Goal: Task Accomplishment & Management: Manage account settings

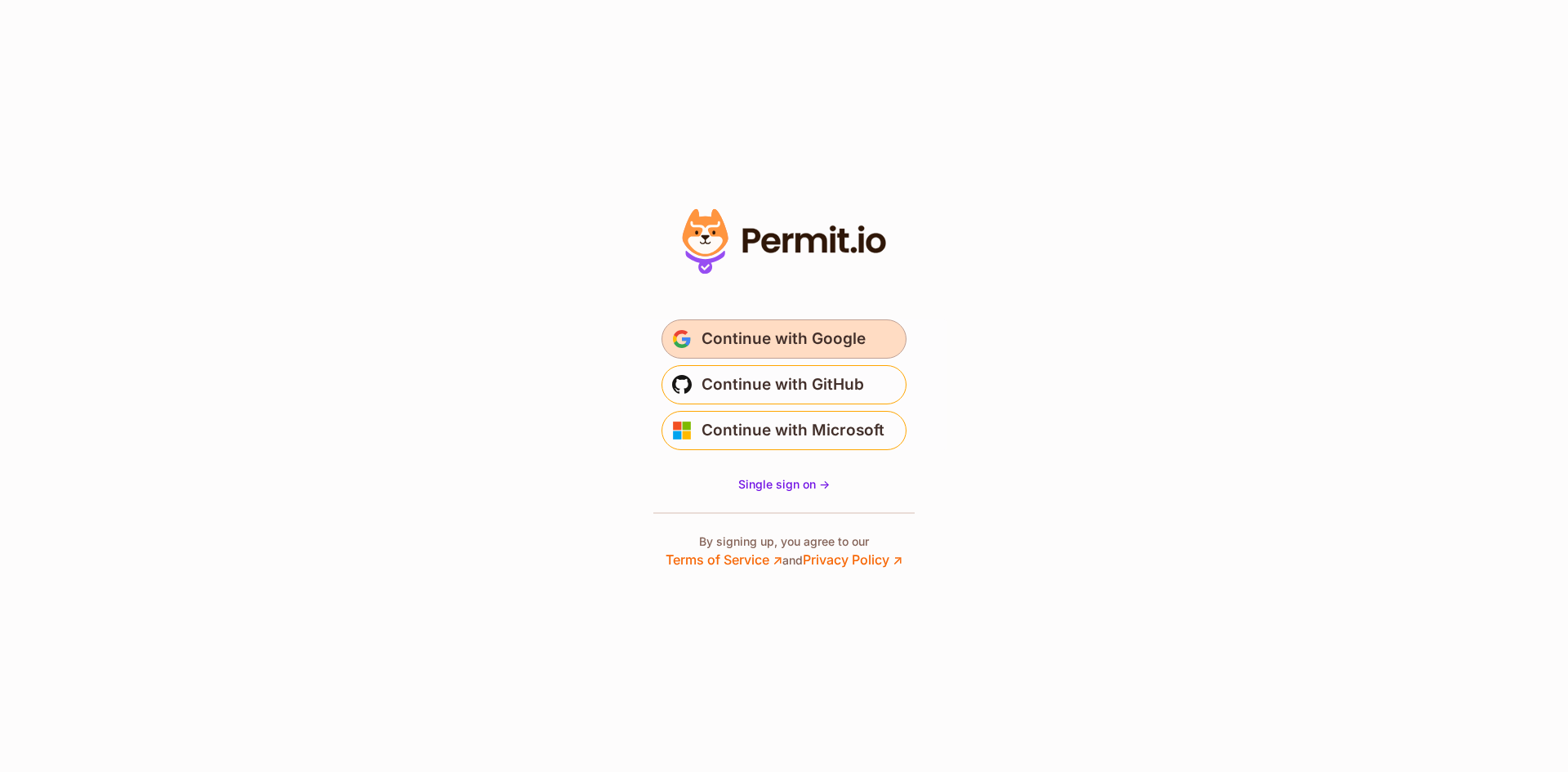
click at [775, 323] on button "Continue with Google" at bounding box center [784, 338] width 245 height 39
